Goal: Browse casually

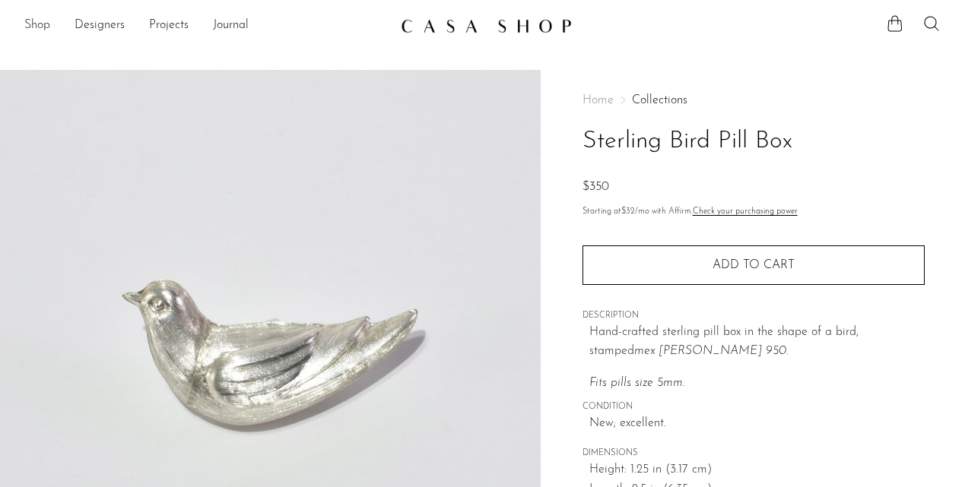
click at [37, 26] on link "Shop" at bounding box center [37, 26] width 26 height 20
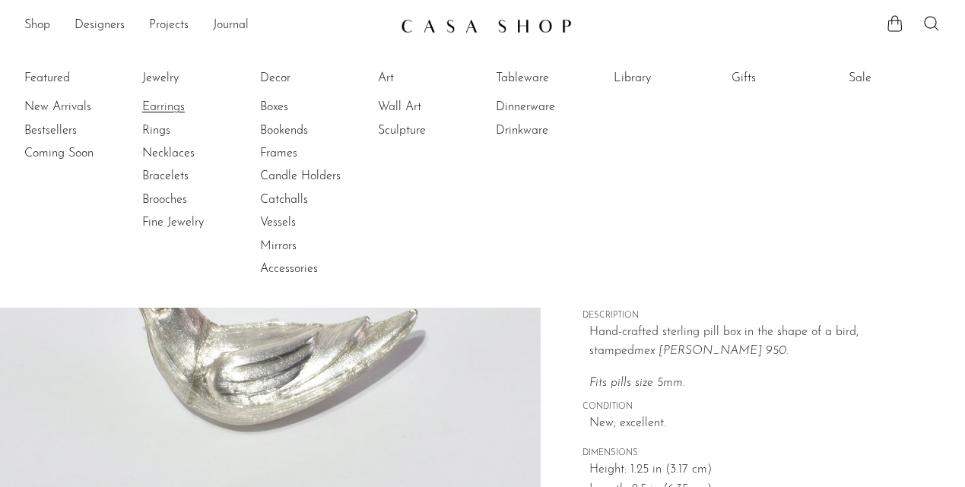
click at [166, 112] on link "Earrings" at bounding box center [199, 107] width 114 height 17
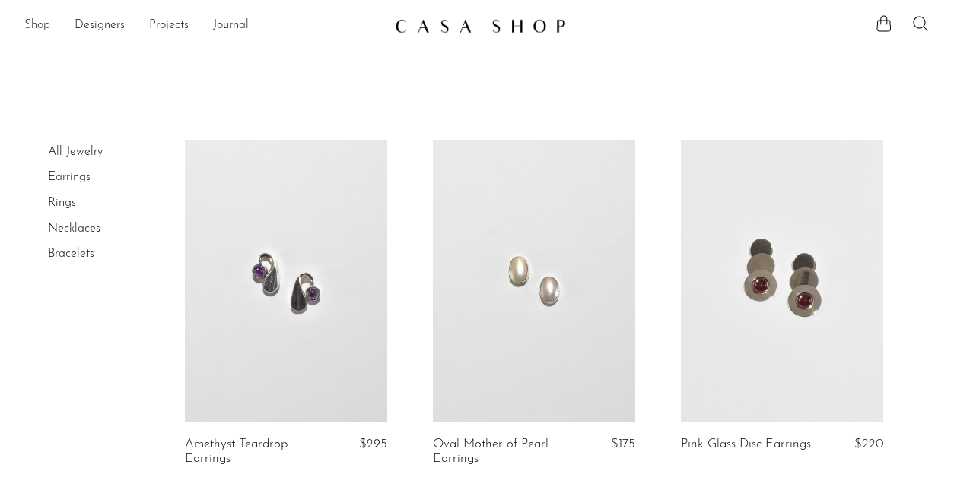
click at [40, 24] on link "Shop" at bounding box center [37, 26] width 26 height 20
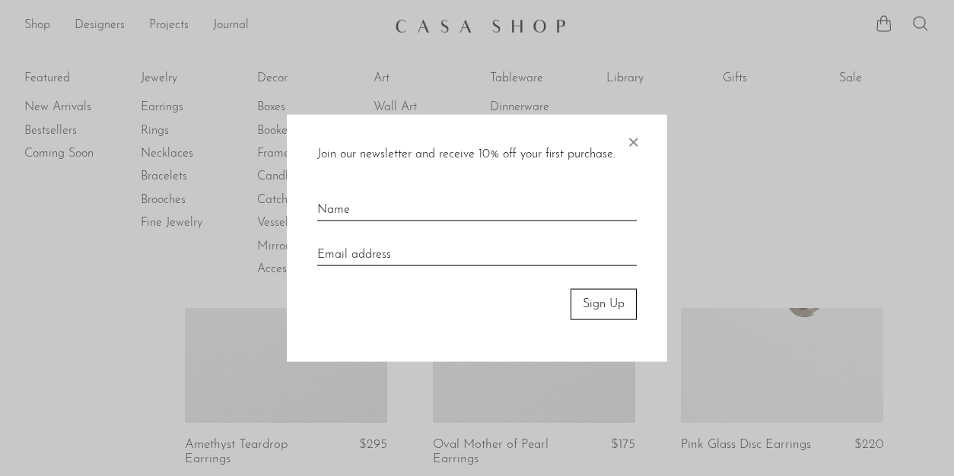
click at [639, 148] on span "×" at bounding box center [632, 139] width 15 height 49
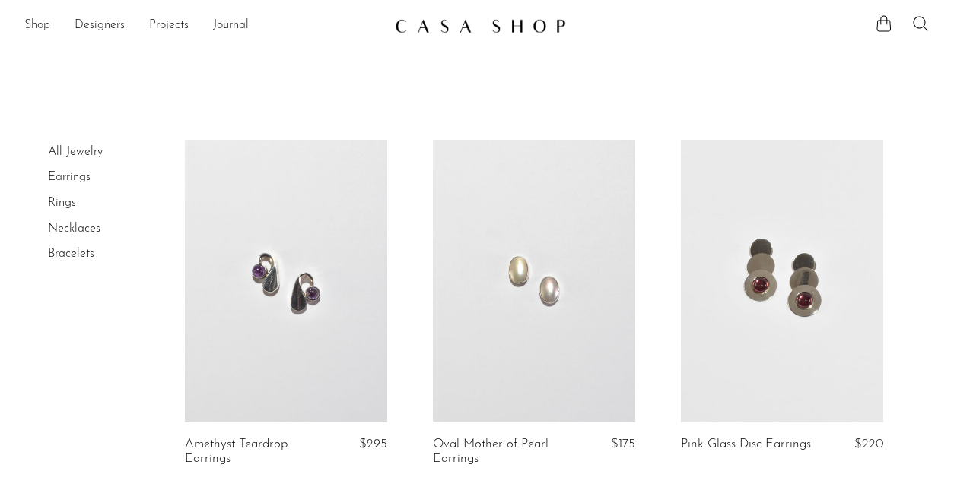
click at [28, 27] on link "Shop" at bounding box center [37, 26] width 26 height 20
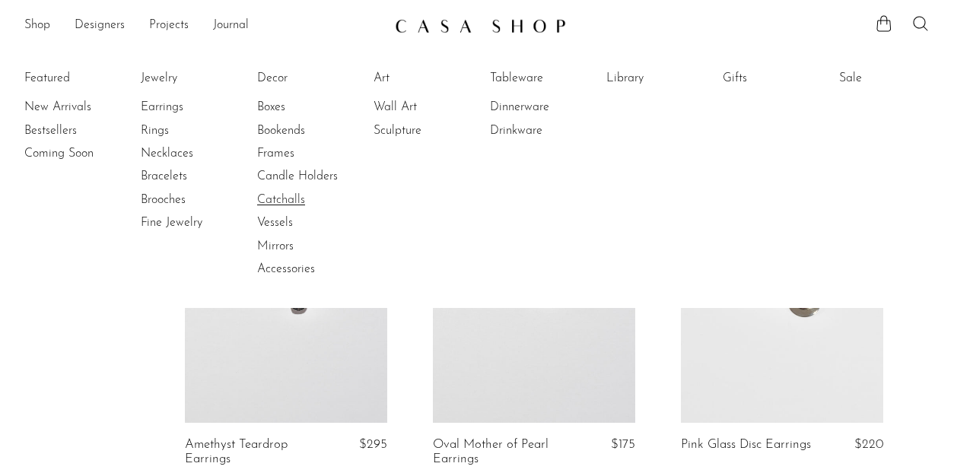
click at [291, 198] on link "Catchalls" at bounding box center [314, 200] width 114 height 17
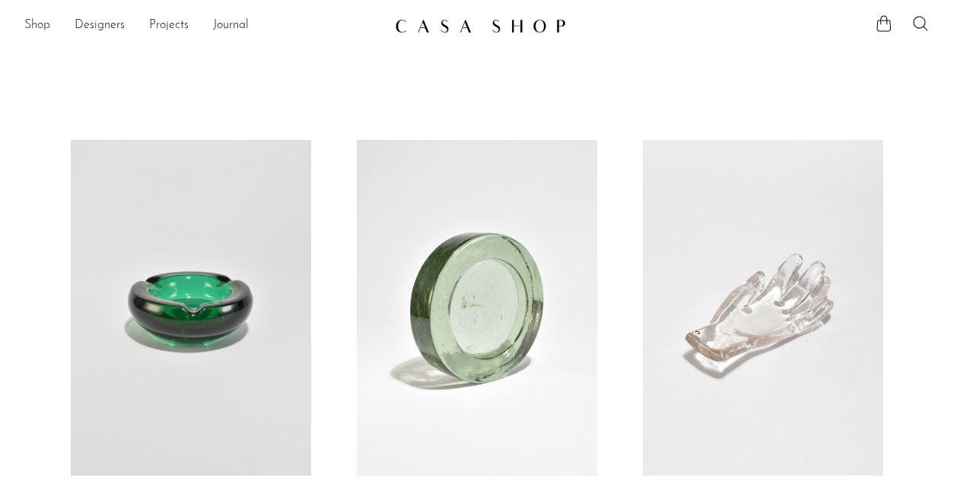
click at [37, 24] on link "Shop" at bounding box center [37, 26] width 26 height 20
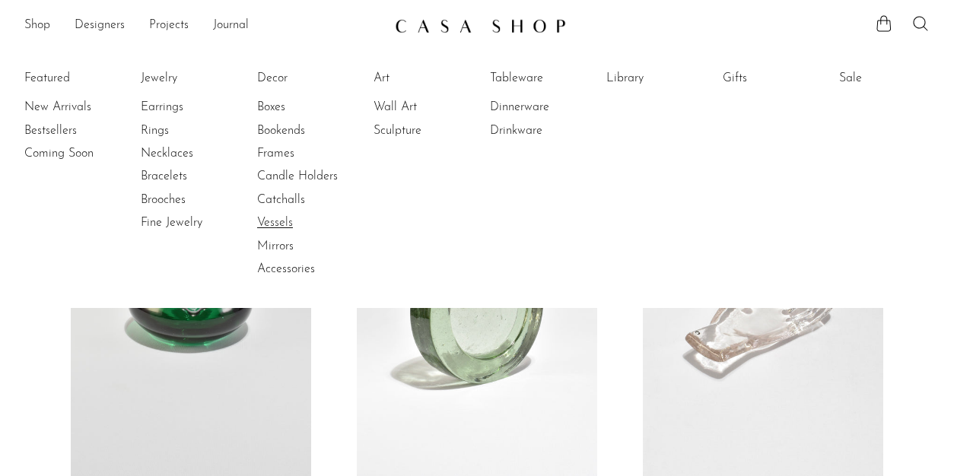
click at [288, 222] on link "Vessels" at bounding box center [314, 222] width 114 height 17
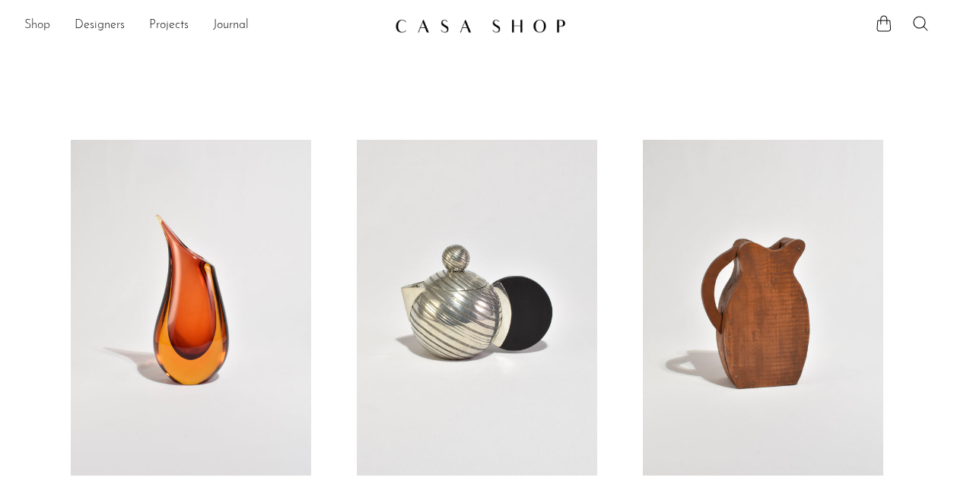
click at [42, 24] on link "Shop" at bounding box center [37, 26] width 26 height 20
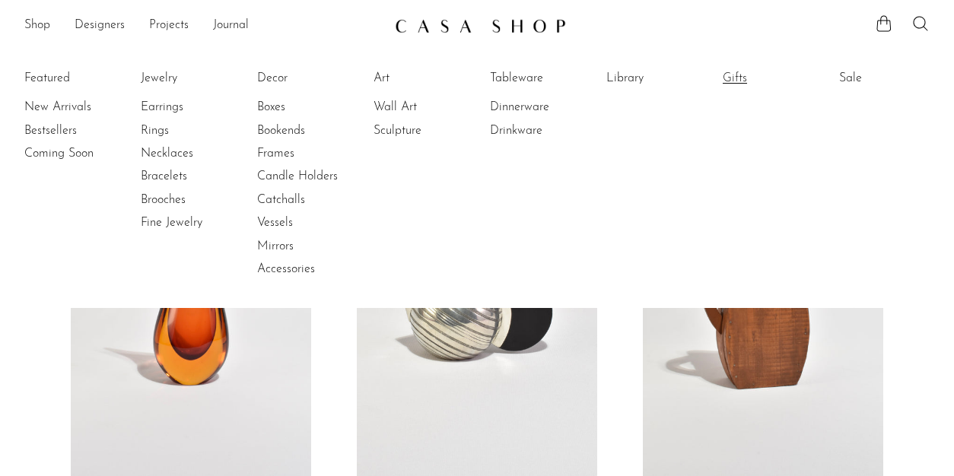
click at [741, 76] on link "Gifts" at bounding box center [779, 78] width 114 height 17
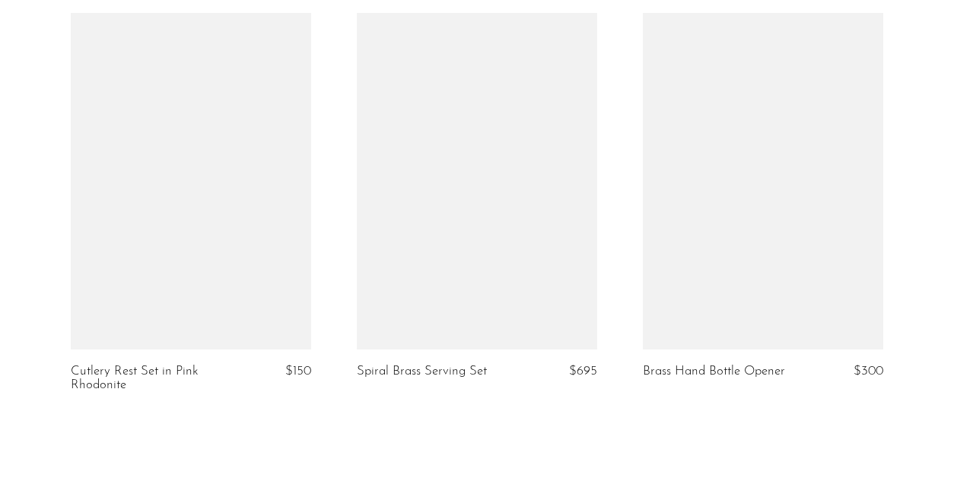
scroll to position [4951, 0]
